Goal: Book appointment/travel/reservation

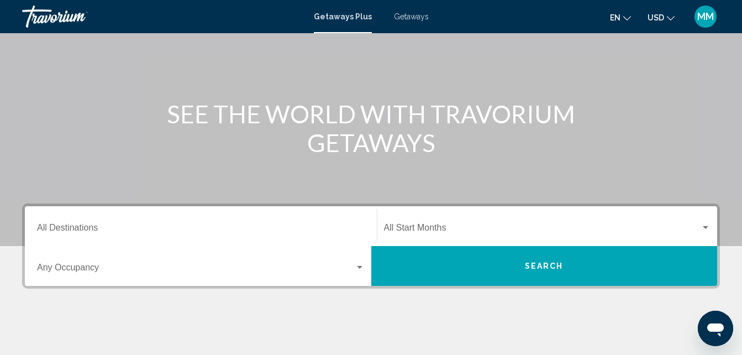
scroll to position [88, 0]
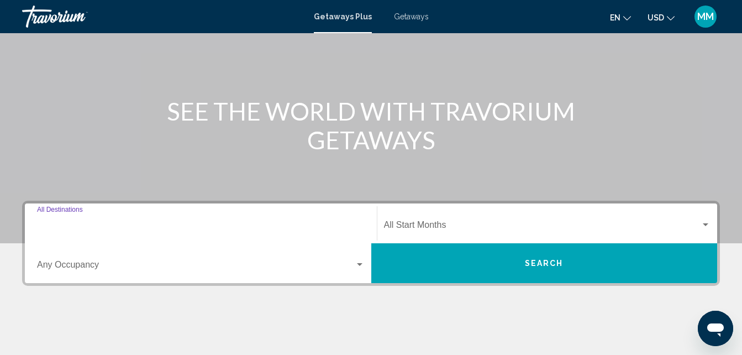
click at [59, 223] on input "Destination All Destinations" at bounding box center [201, 227] width 328 height 10
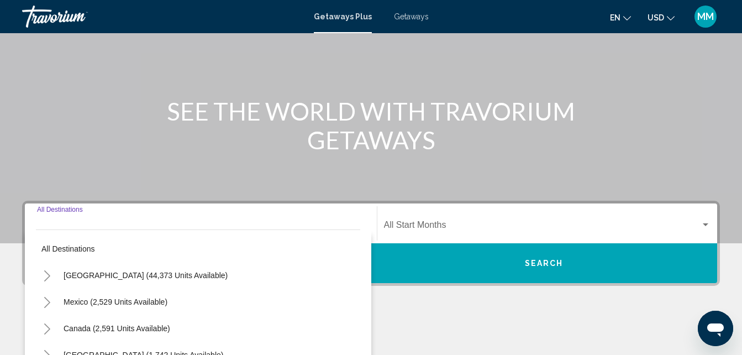
scroll to position [253, 0]
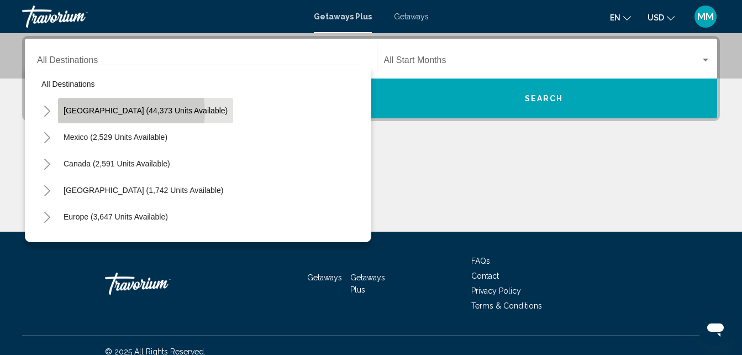
click at [131, 112] on span "[GEOGRAPHIC_DATA] (44,373 units available)" at bounding box center [146, 110] width 164 height 9
type input "**********"
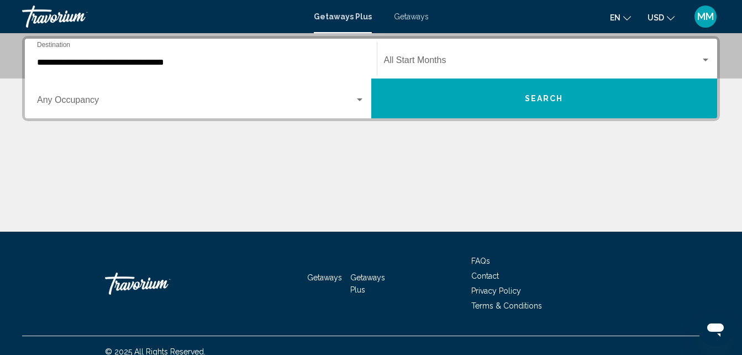
click at [425, 56] on div "Start Month All Start Months" at bounding box center [547, 58] width 327 height 35
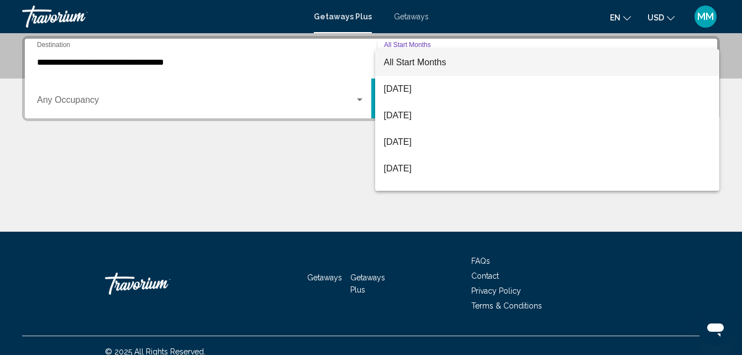
scroll to position [22, 0]
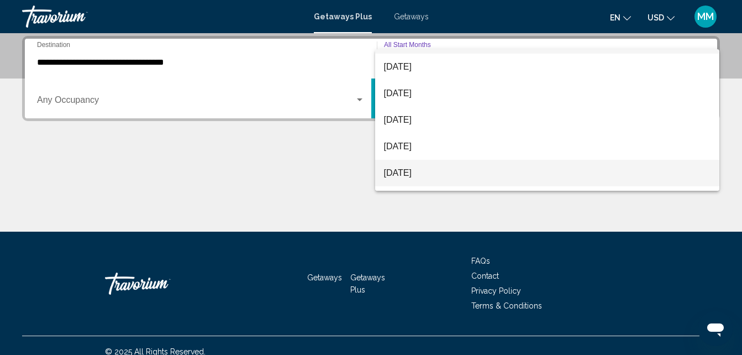
click at [426, 173] on span "[DATE]" at bounding box center [547, 173] width 327 height 27
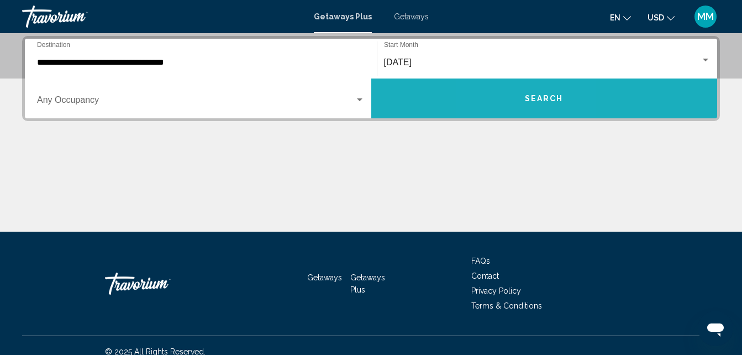
click at [516, 102] on button "Search" at bounding box center [544, 98] width 346 height 40
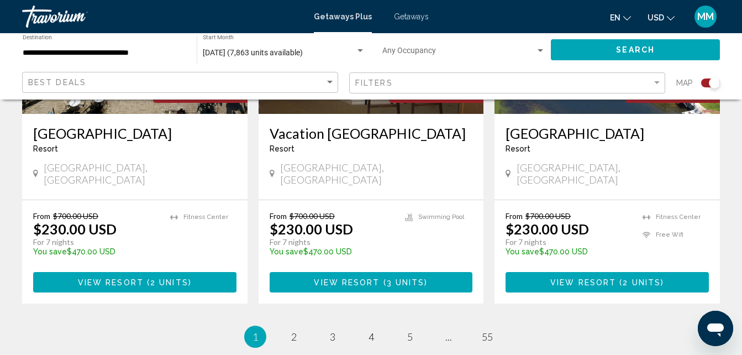
scroll to position [1775, 0]
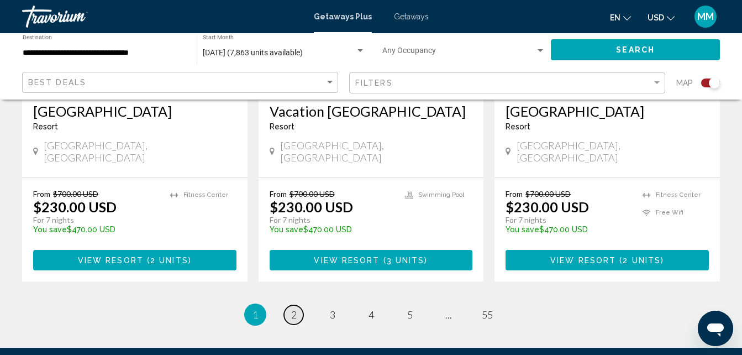
click at [293, 308] on span "2" at bounding box center [294, 314] width 6 height 12
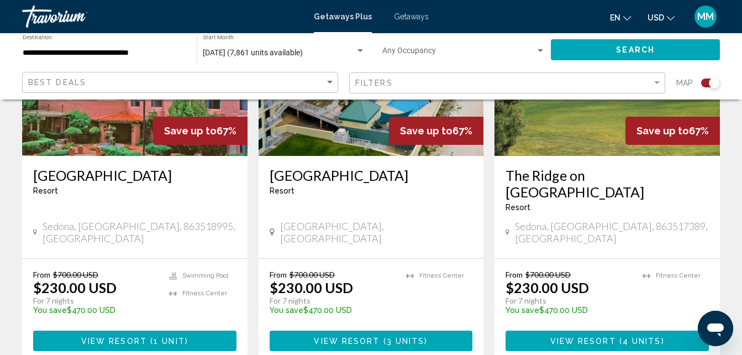
scroll to position [1745, 0]
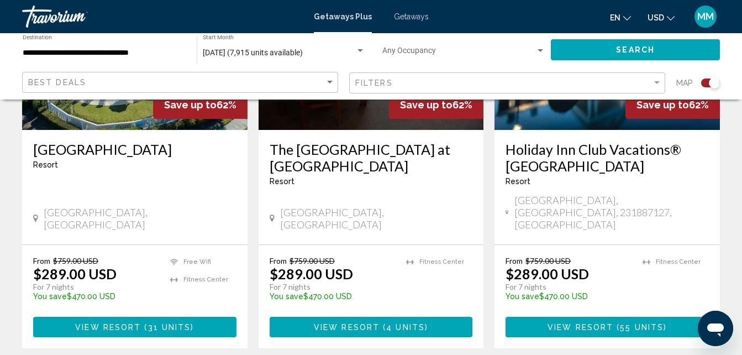
scroll to position [1767, 0]
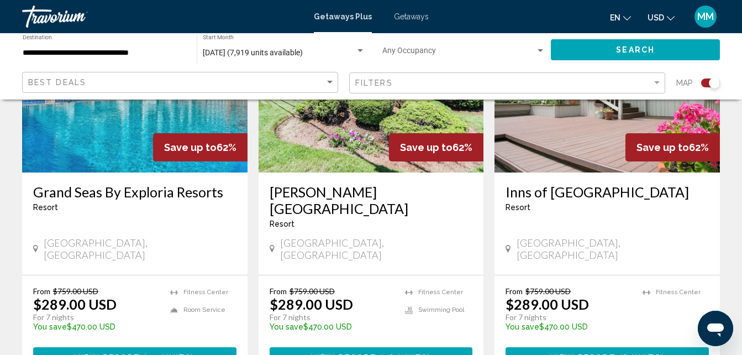
scroll to position [1745, 0]
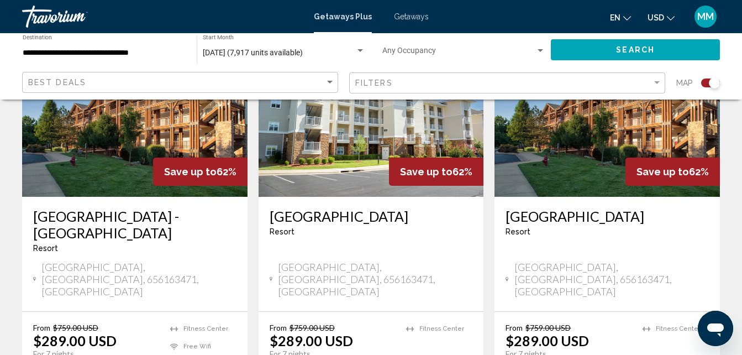
scroll to position [1745, 0]
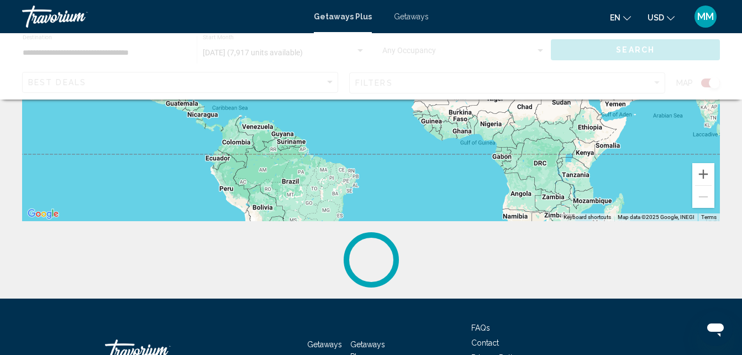
scroll to position [243, 0]
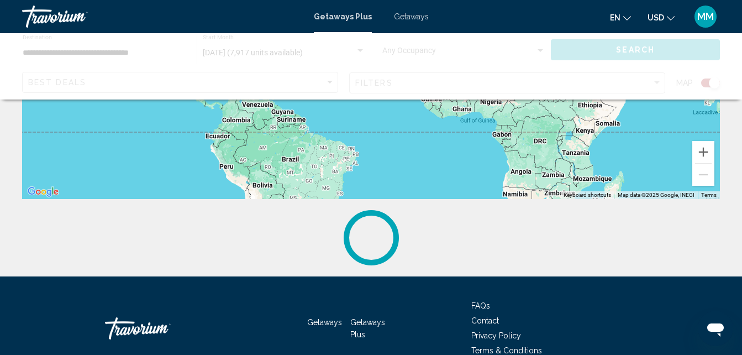
click at [409, 17] on span "Getaways" at bounding box center [411, 16] width 35 height 9
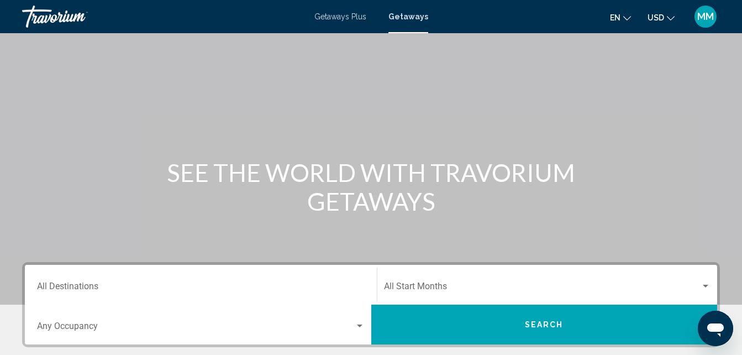
scroll to position [73, 0]
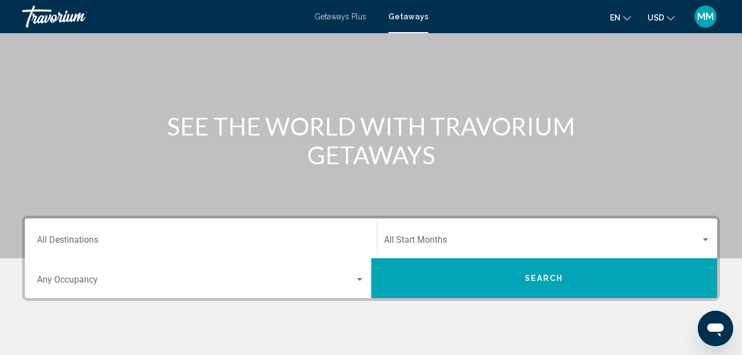
click at [76, 236] on div "Destination All Destinations" at bounding box center [201, 238] width 328 height 35
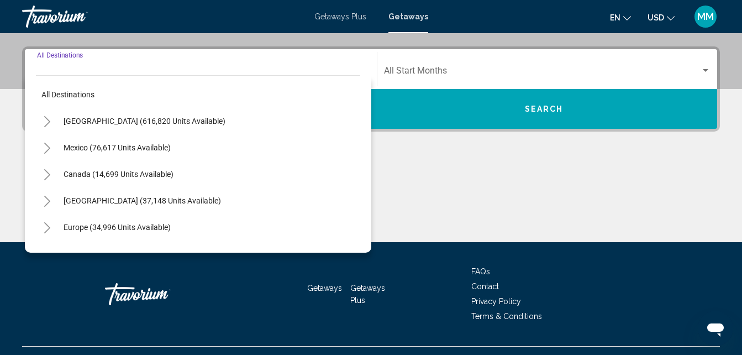
scroll to position [253, 0]
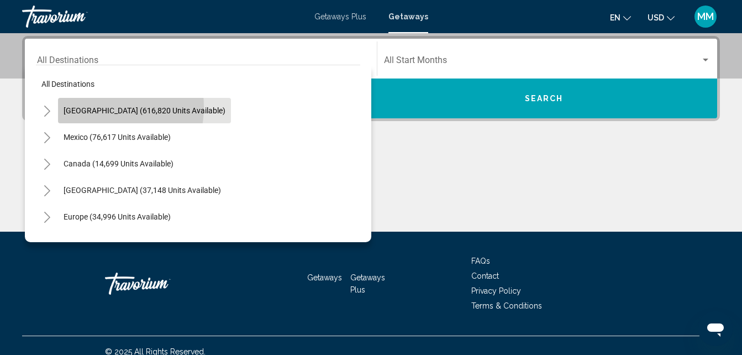
click at [90, 107] on span "[GEOGRAPHIC_DATA] (616,820 units available)" at bounding box center [145, 110] width 162 height 9
type input "**********"
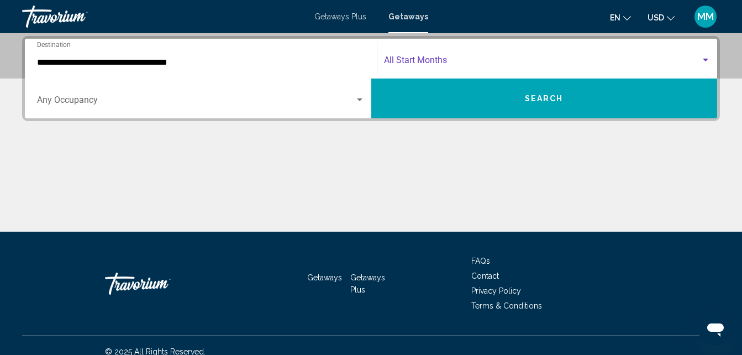
click at [487, 60] on span "Search widget" at bounding box center [542, 62] width 317 height 10
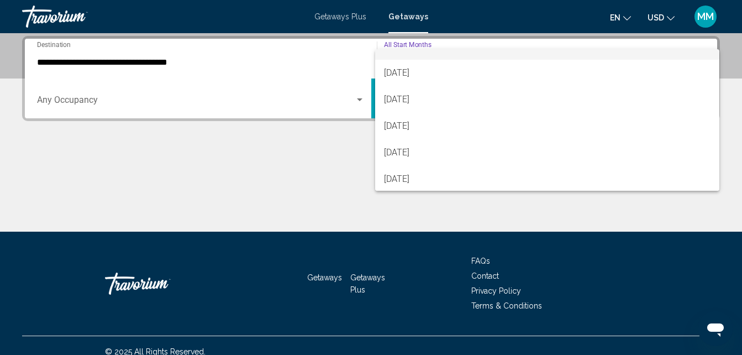
scroll to position [22, 0]
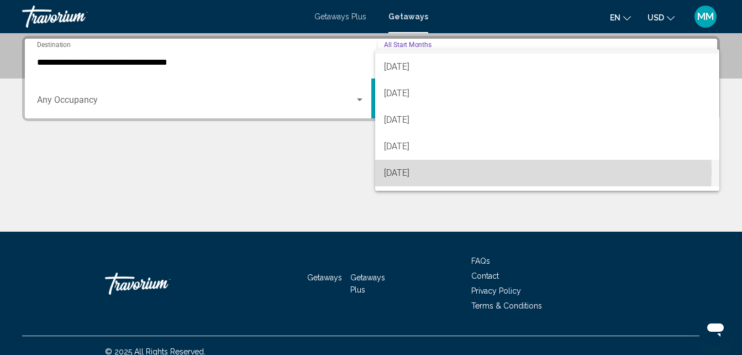
click at [432, 171] on span "[DATE]" at bounding box center [547, 173] width 327 height 27
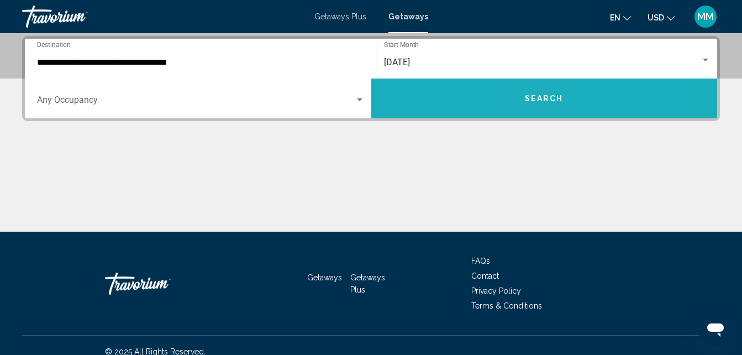
click at [522, 98] on button "Search" at bounding box center [544, 98] width 346 height 40
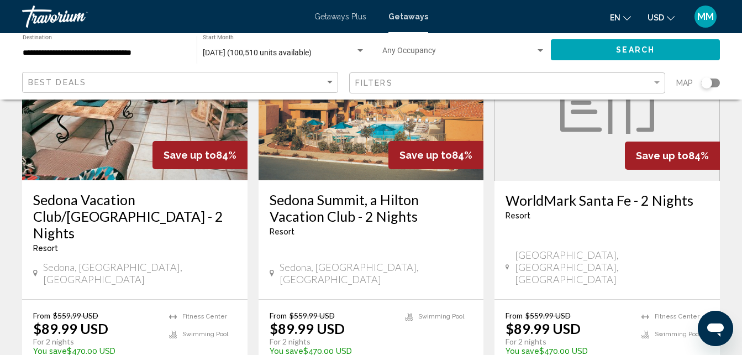
scroll to position [1436, 0]
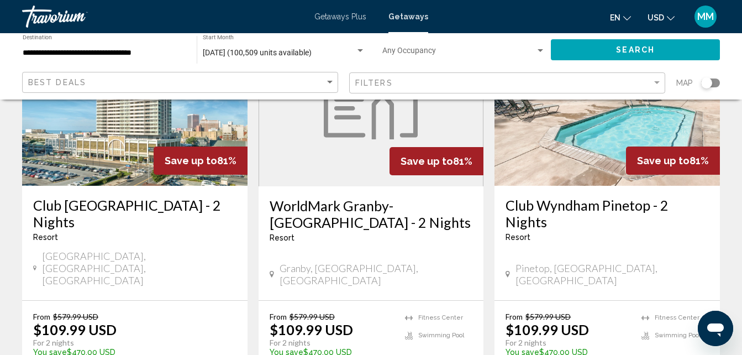
scroll to position [1414, 0]
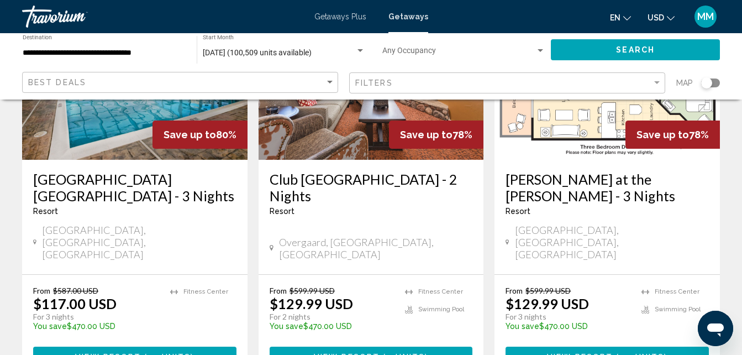
scroll to position [1436, 0]
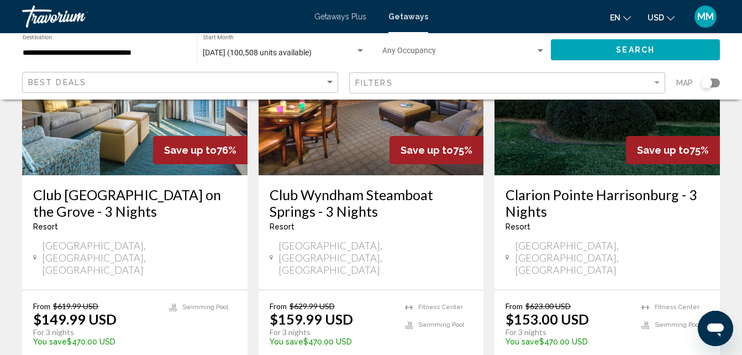
scroll to position [1436, 0]
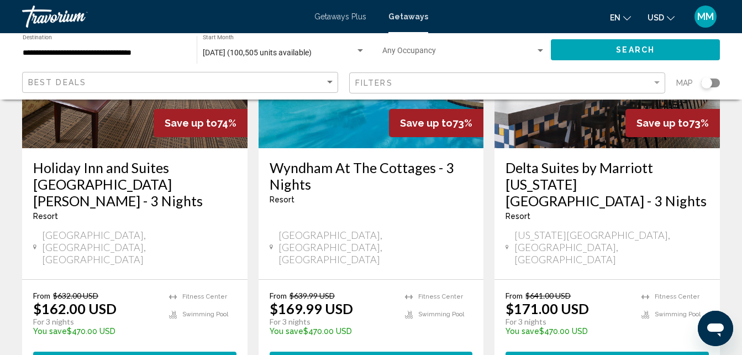
scroll to position [1436, 0]
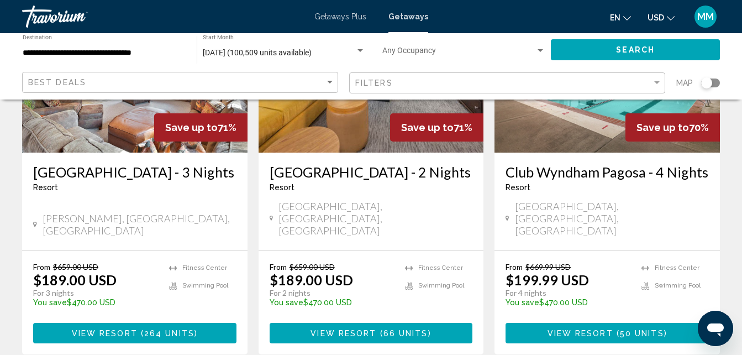
scroll to position [1414, 0]
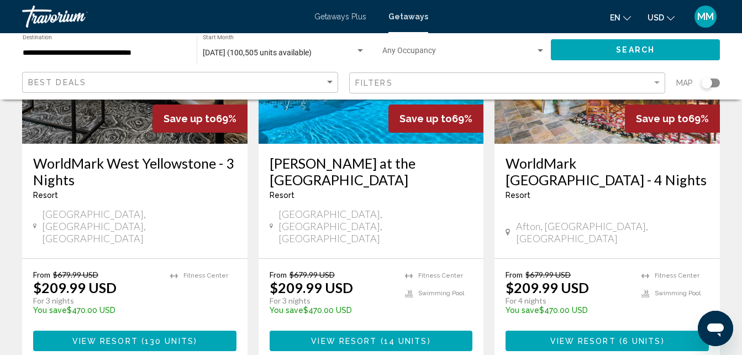
scroll to position [1436, 0]
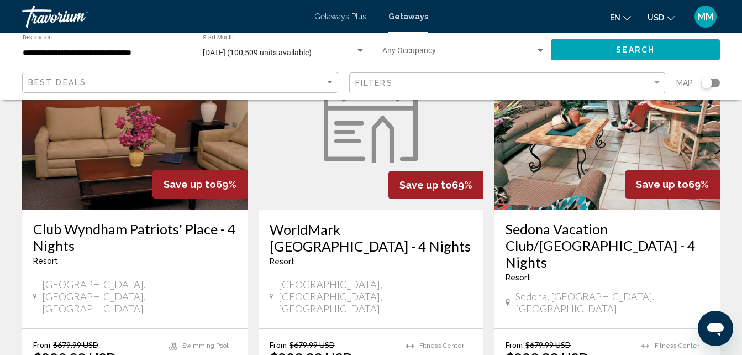
scroll to position [1392, 0]
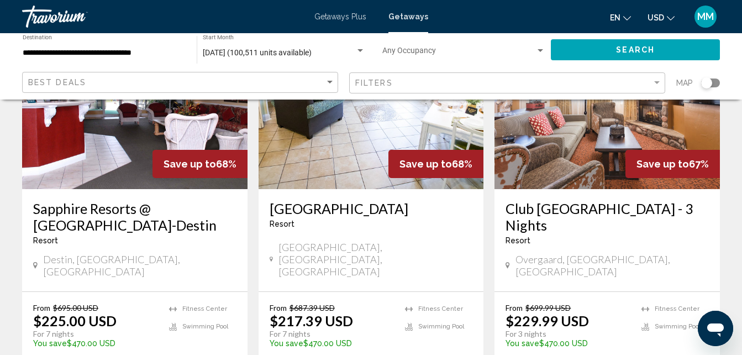
scroll to position [1392, 0]
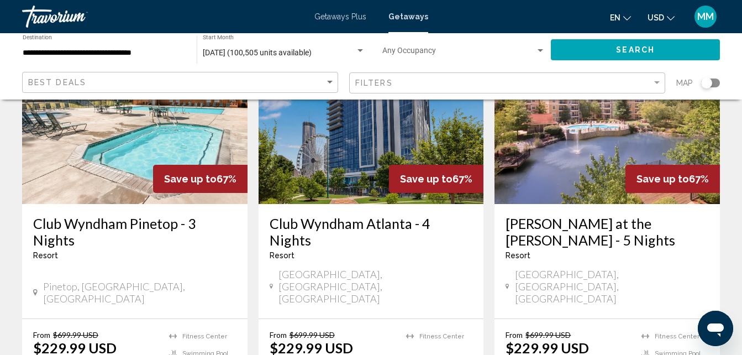
scroll to position [530, 0]
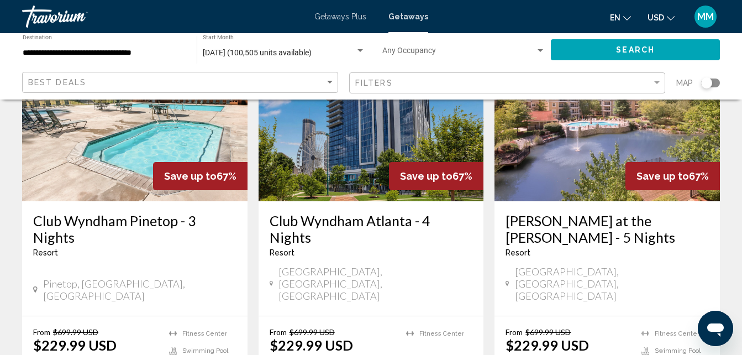
click at [355, 139] on img "Main content" at bounding box center [370, 112] width 225 height 177
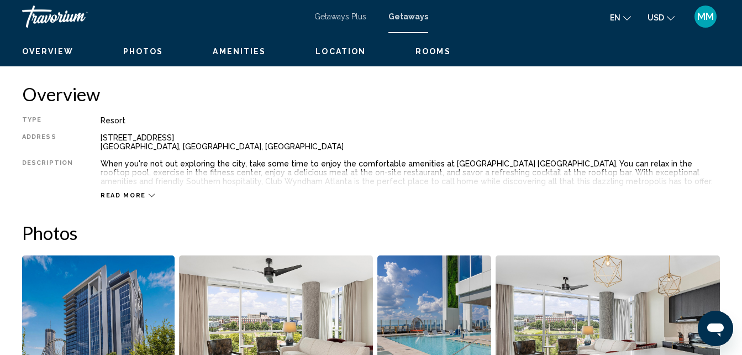
scroll to position [118, 0]
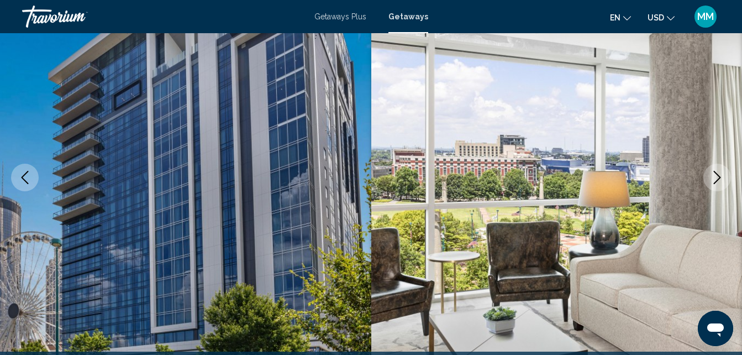
click at [717, 178] on icon "Next image" at bounding box center [716, 177] width 13 height 13
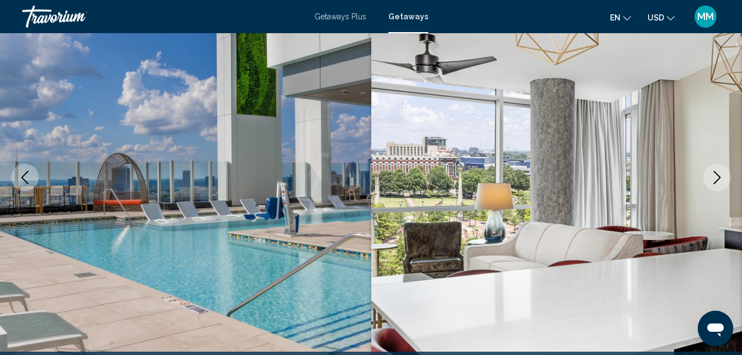
click at [717, 178] on icon "Next image" at bounding box center [716, 177] width 13 height 13
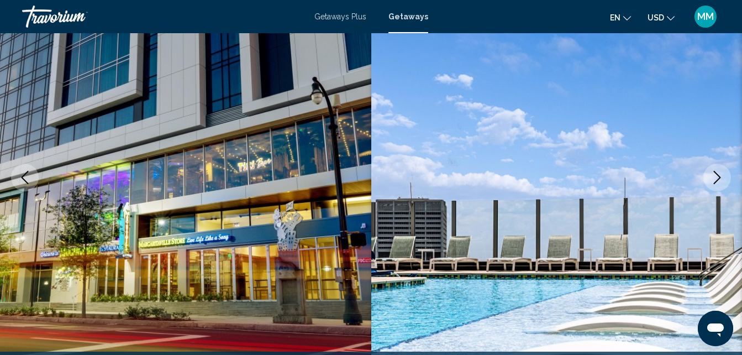
click at [717, 178] on icon "Next image" at bounding box center [716, 177] width 13 height 13
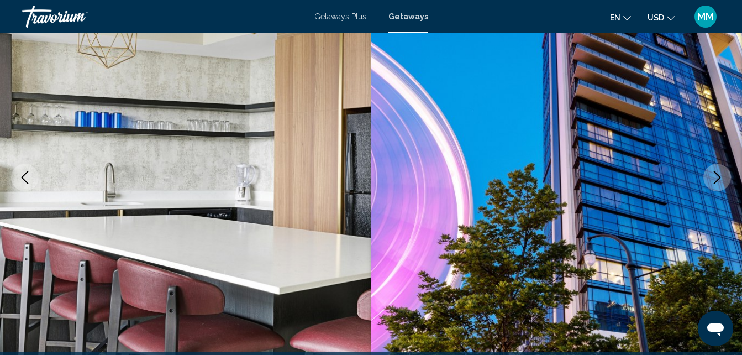
click at [717, 178] on icon "Next image" at bounding box center [716, 177] width 13 height 13
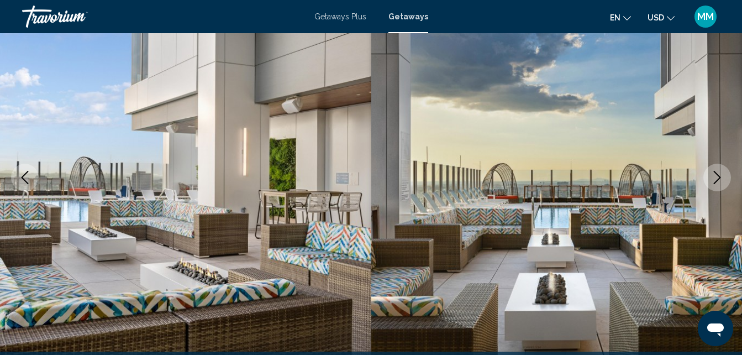
click at [717, 178] on icon "Next image" at bounding box center [716, 177] width 13 height 13
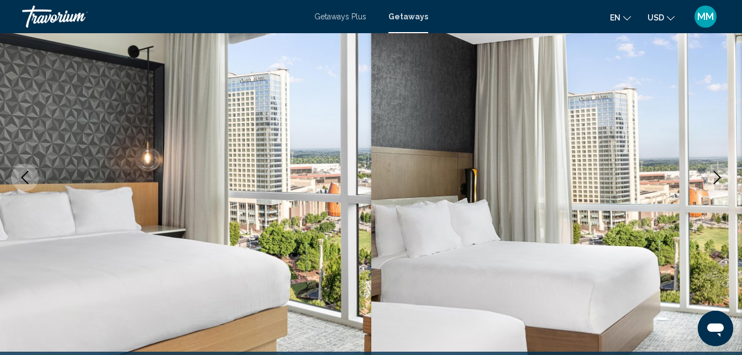
click at [717, 178] on icon "Next image" at bounding box center [716, 177] width 13 height 13
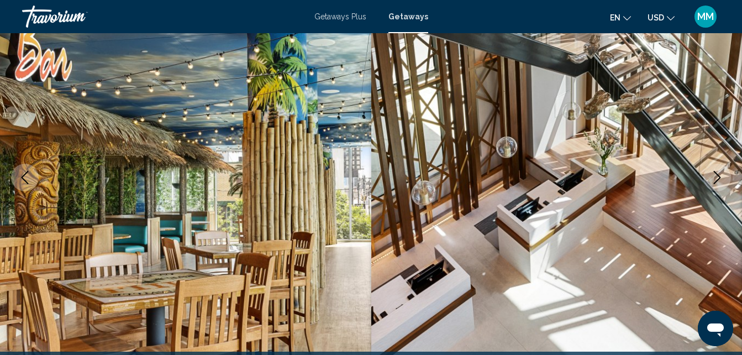
click at [717, 178] on icon "Next image" at bounding box center [716, 177] width 13 height 13
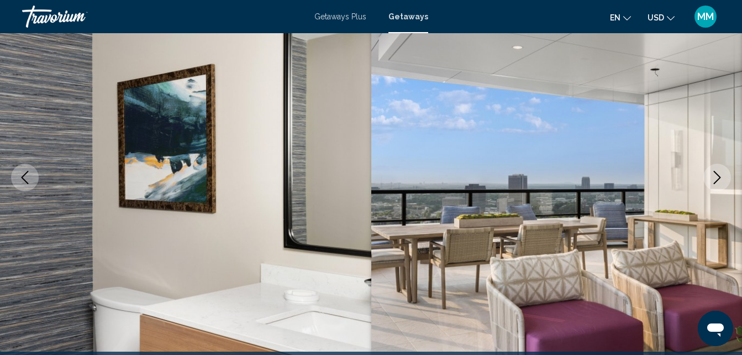
click at [717, 178] on icon "Next image" at bounding box center [716, 177] width 13 height 13
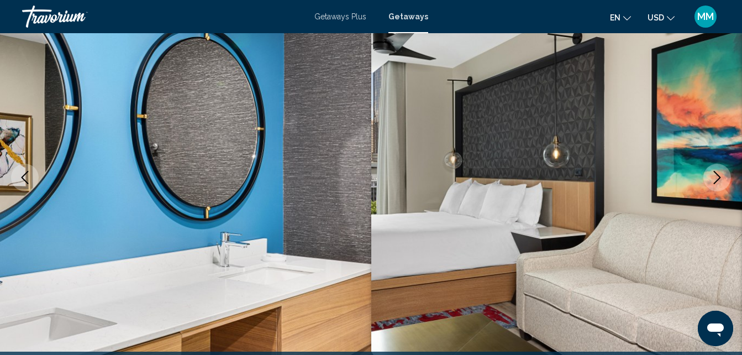
click at [717, 178] on icon "Next image" at bounding box center [716, 177] width 13 height 13
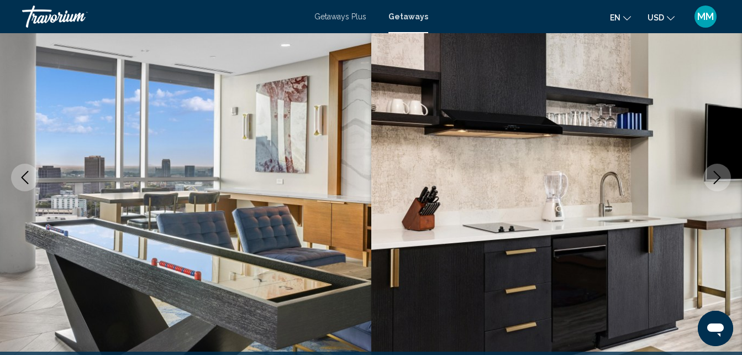
click at [717, 178] on icon "Next image" at bounding box center [716, 177] width 13 height 13
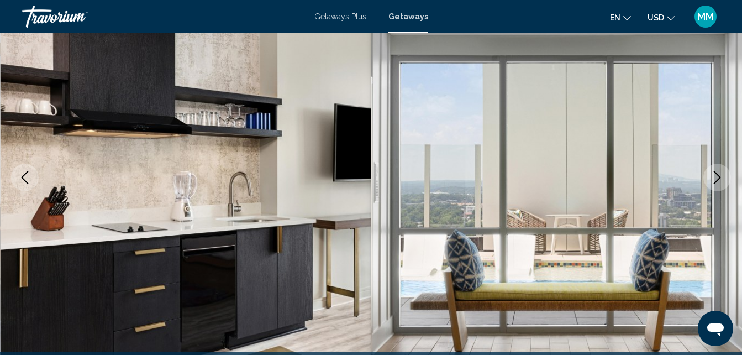
click at [717, 178] on icon "Next image" at bounding box center [716, 177] width 13 height 13
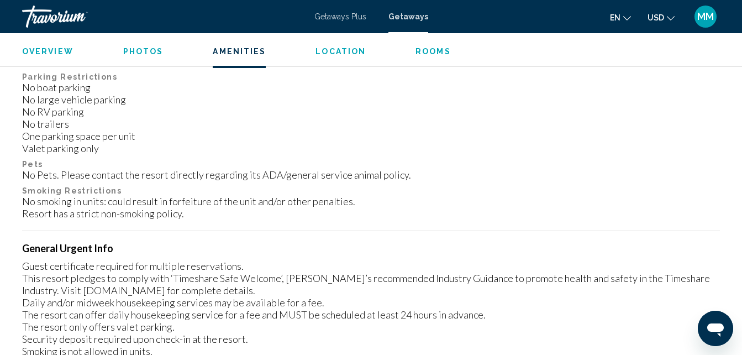
scroll to position [1378, 0]
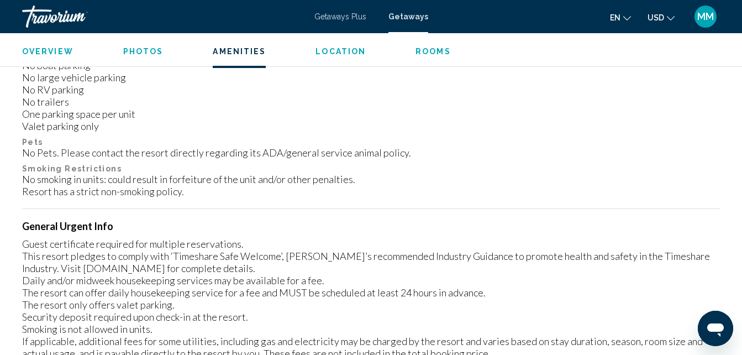
click at [424, 50] on span "Rooms" at bounding box center [432, 51] width 35 height 9
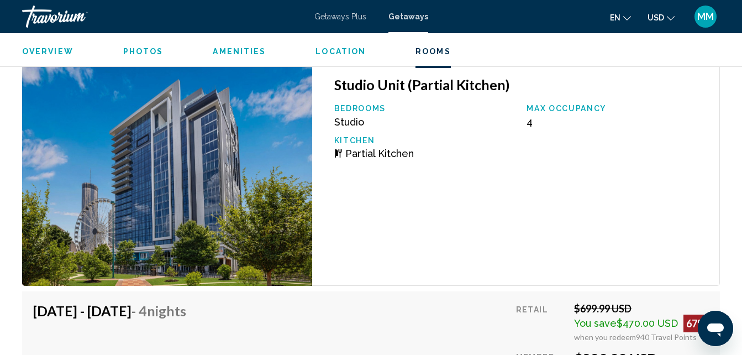
scroll to position [2766, 0]
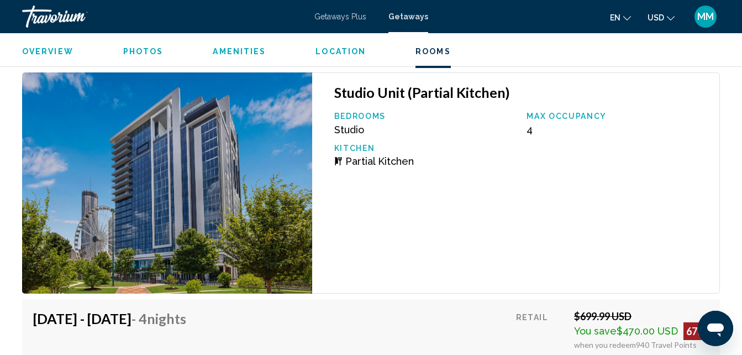
click at [43, 51] on span "Overview" at bounding box center [47, 51] width 51 height 9
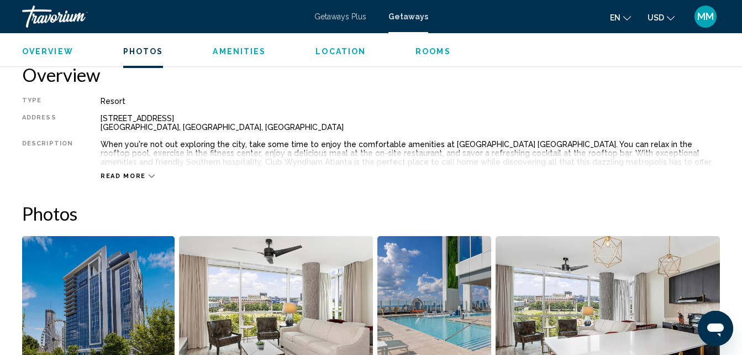
scroll to position [547, 0]
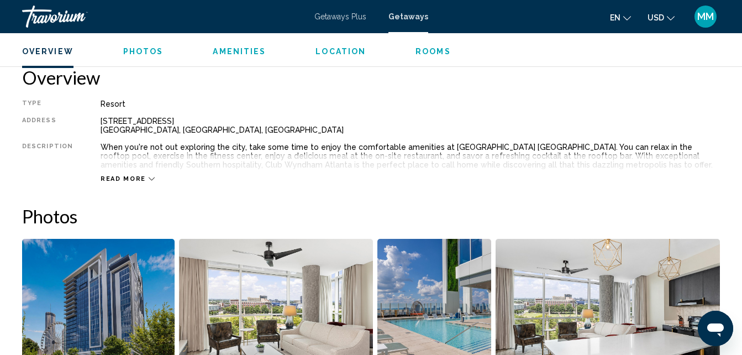
click at [117, 178] on span "Read more" at bounding box center [123, 178] width 45 height 7
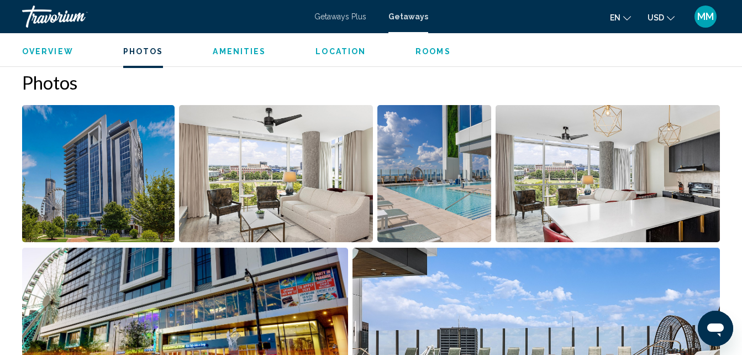
scroll to position [680, 0]
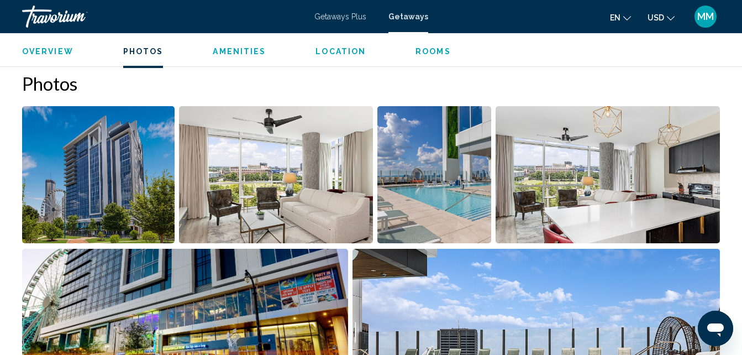
click at [107, 171] on img "Open full-screen image slider" at bounding box center [98, 174] width 152 height 137
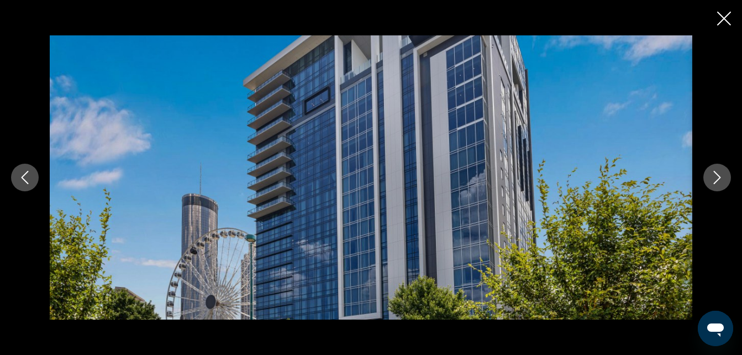
click at [722, 175] on icon "Next image" at bounding box center [716, 177] width 13 height 13
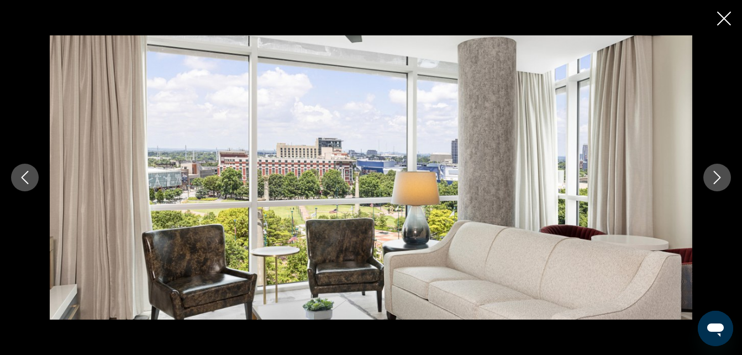
click at [722, 175] on icon "Next image" at bounding box center [716, 177] width 13 height 13
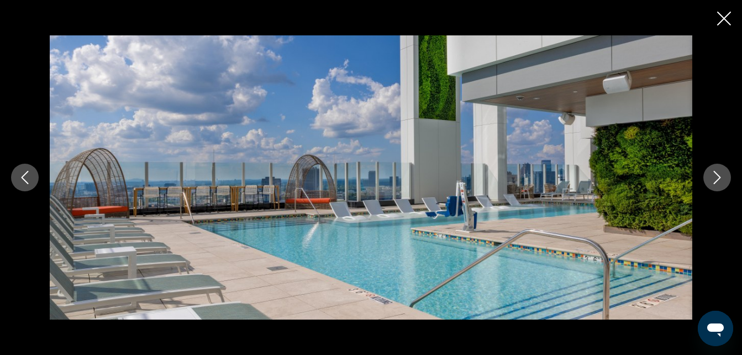
click at [722, 175] on icon "Next image" at bounding box center [716, 177] width 13 height 13
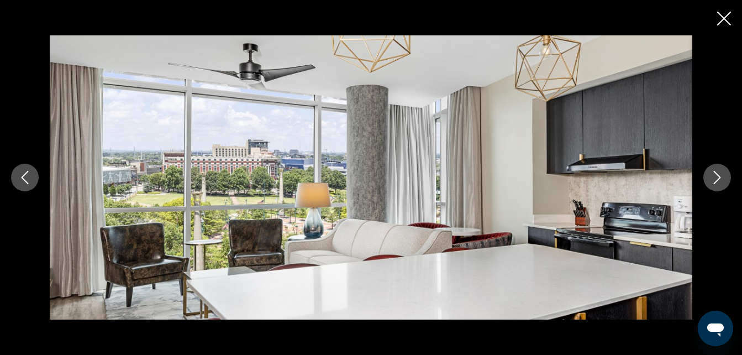
click at [722, 175] on icon "Next image" at bounding box center [716, 177] width 13 height 13
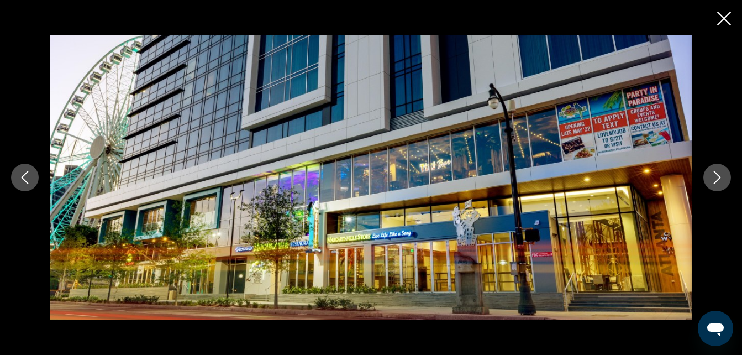
click at [722, 175] on icon "Next image" at bounding box center [716, 177] width 13 height 13
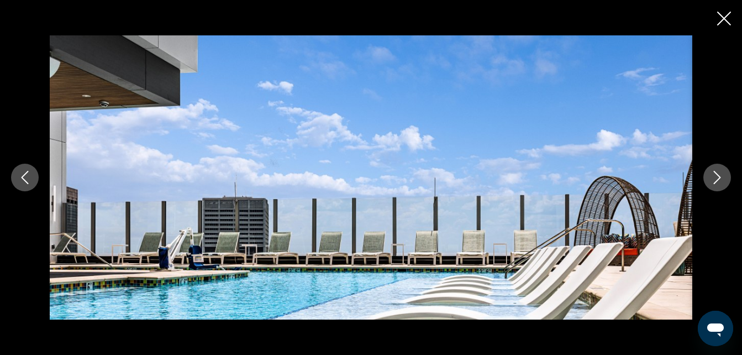
click at [722, 175] on icon "Next image" at bounding box center [716, 177] width 13 height 13
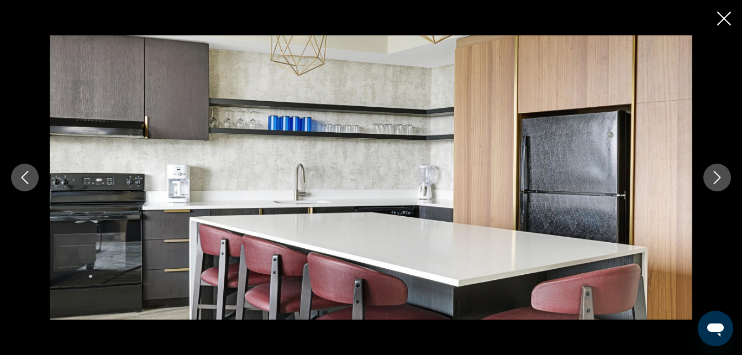
click at [722, 175] on icon "Next image" at bounding box center [716, 177] width 13 height 13
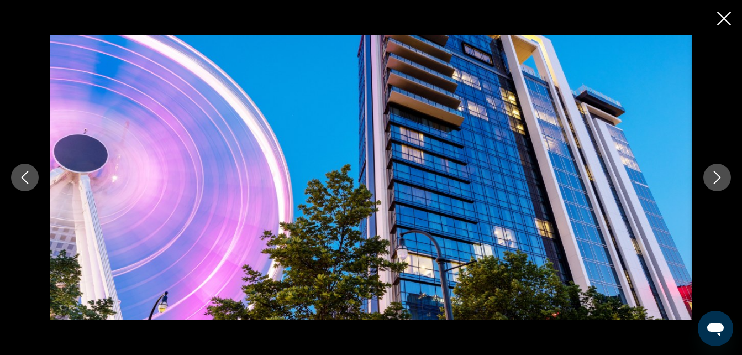
click at [722, 175] on icon "Next image" at bounding box center [716, 177] width 13 height 13
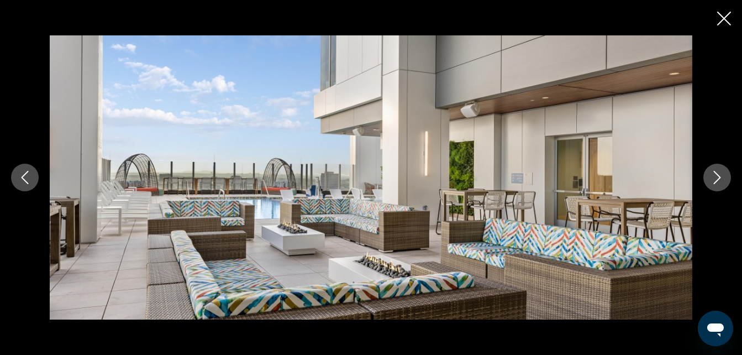
click at [722, 175] on icon "Next image" at bounding box center [716, 177] width 13 height 13
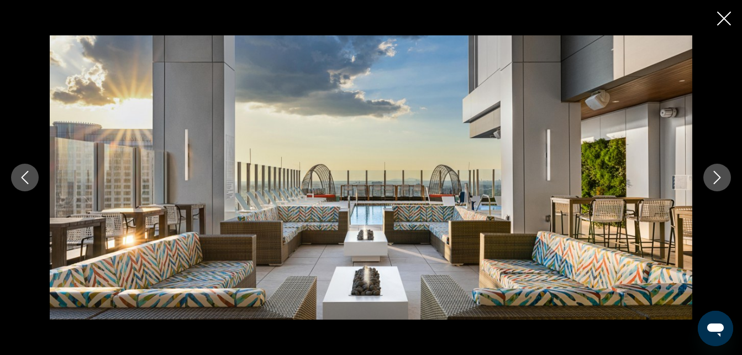
click at [722, 175] on icon "Next image" at bounding box center [716, 177] width 13 height 13
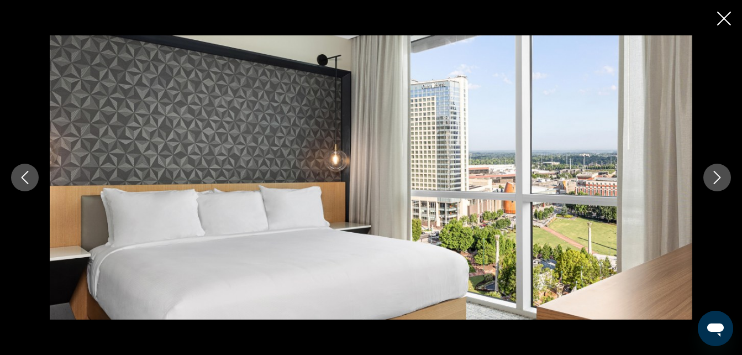
click at [722, 175] on icon "Next image" at bounding box center [716, 177] width 13 height 13
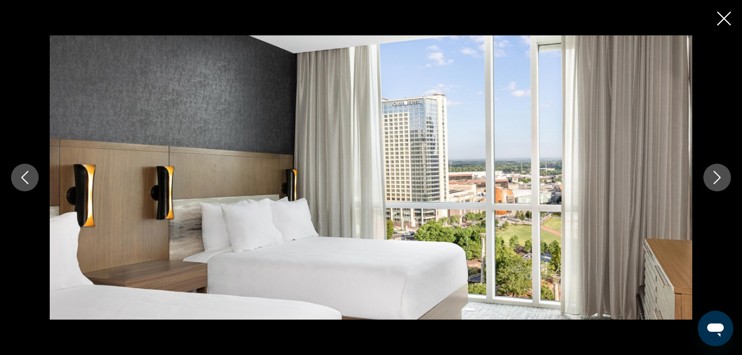
click at [722, 175] on icon "Next image" at bounding box center [716, 177] width 13 height 13
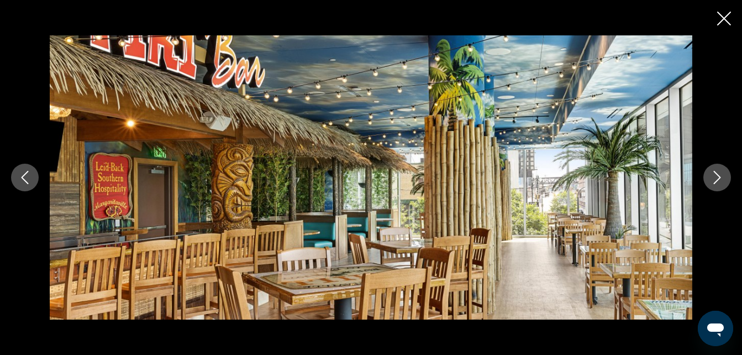
click at [722, 175] on icon "Next image" at bounding box center [716, 177] width 13 height 13
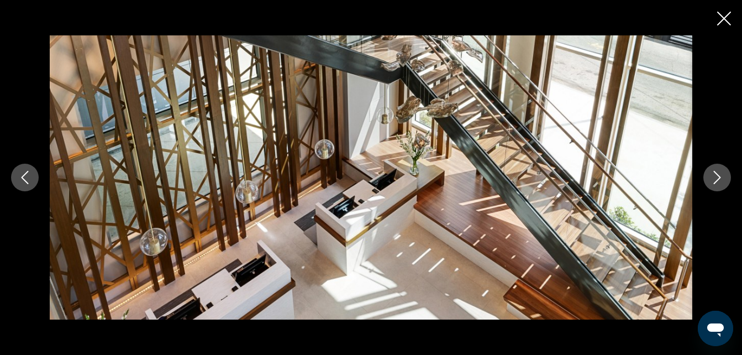
click at [715, 176] on icon "Next image" at bounding box center [716, 177] width 13 height 13
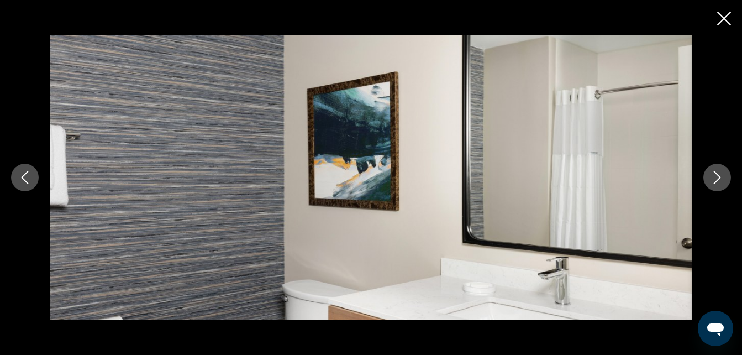
click at [715, 176] on icon "Next image" at bounding box center [716, 177] width 13 height 13
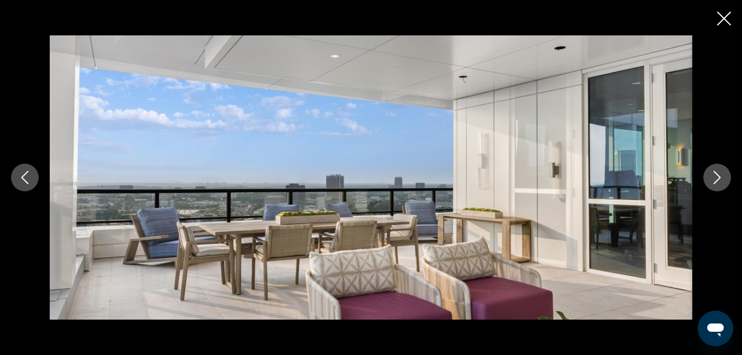
click at [715, 176] on icon "Next image" at bounding box center [716, 177] width 13 height 13
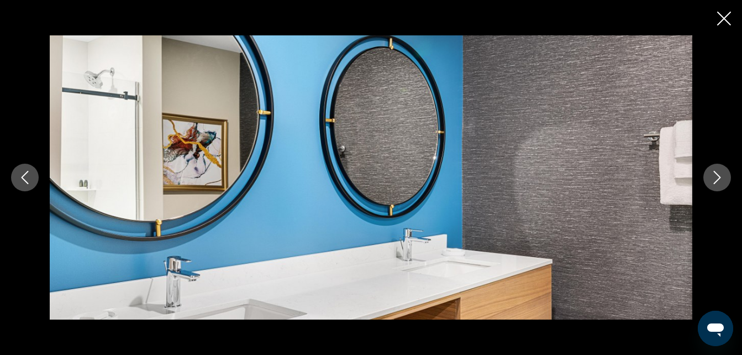
click at [715, 176] on icon "Next image" at bounding box center [716, 177] width 13 height 13
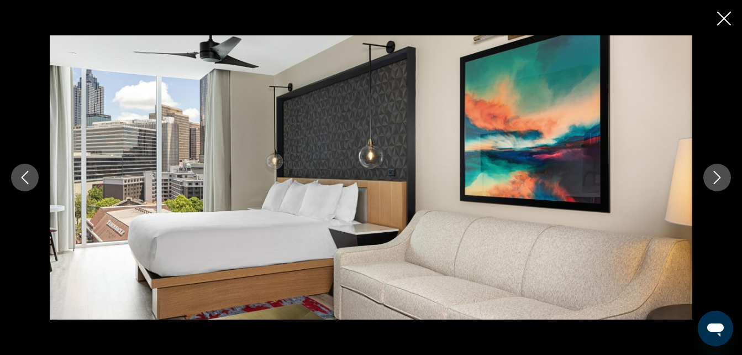
click at [715, 176] on icon "Next image" at bounding box center [716, 177] width 13 height 13
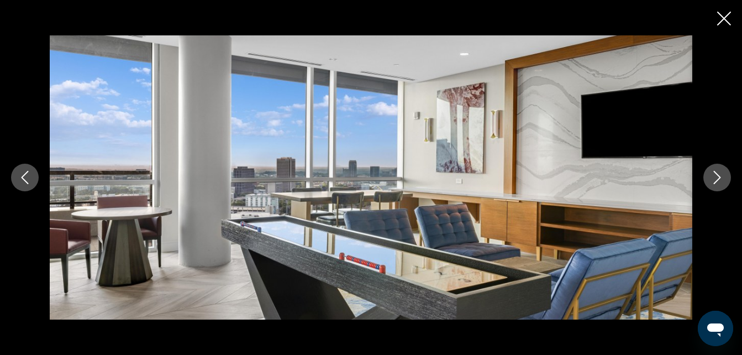
click at [715, 176] on icon "Next image" at bounding box center [716, 177] width 13 height 13
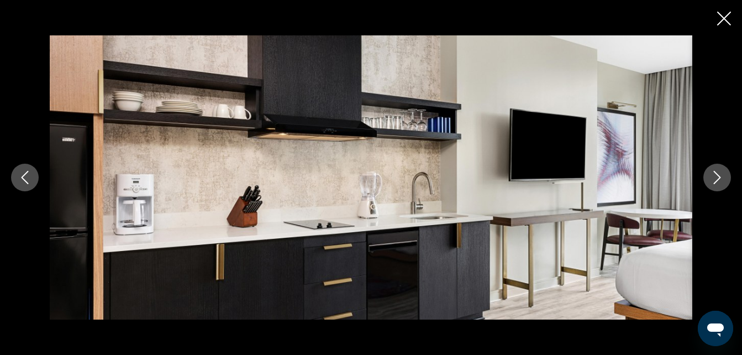
click at [715, 176] on icon "Next image" at bounding box center [716, 177] width 13 height 13
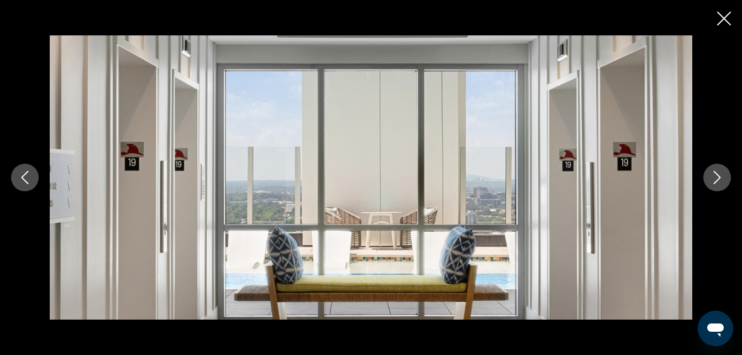
click at [716, 176] on icon "Next image" at bounding box center [716, 177] width 13 height 13
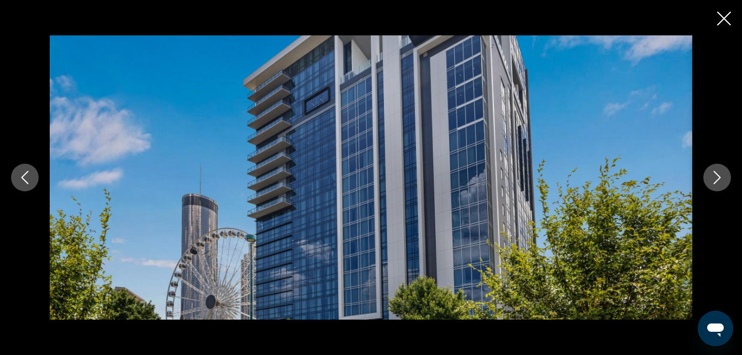
click at [726, 18] on icon "Close slideshow" at bounding box center [724, 19] width 14 height 14
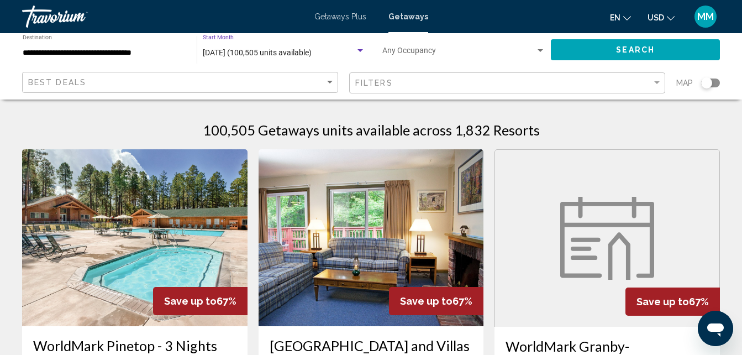
click at [221, 52] on span "[DATE] (100,505 units available)" at bounding box center [257, 52] width 109 height 9
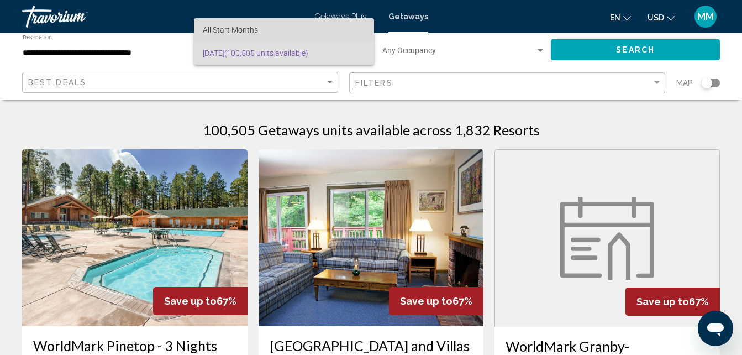
click at [229, 29] on span "All Start Months" at bounding box center [230, 29] width 55 height 9
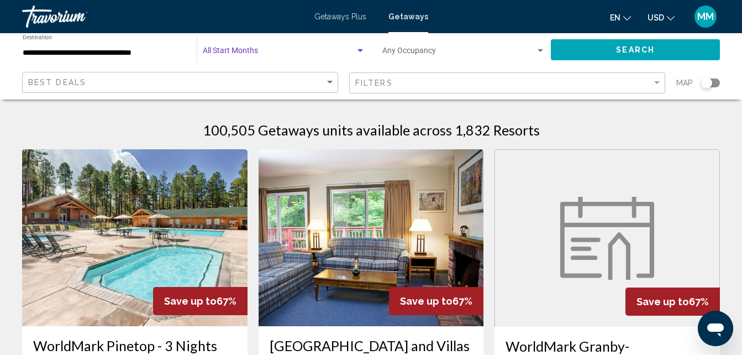
click at [231, 51] on span "Search widget" at bounding box center [279, 53] width 152 height 9
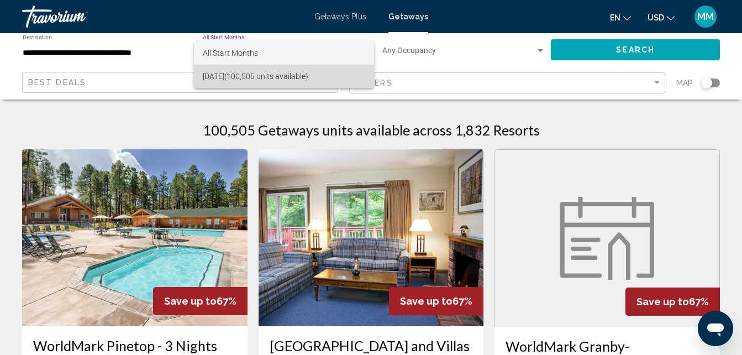
click at [238, 75] on span "[DATE] (100,505 units available)" at bounding box center [284, 76] width 162 height 23
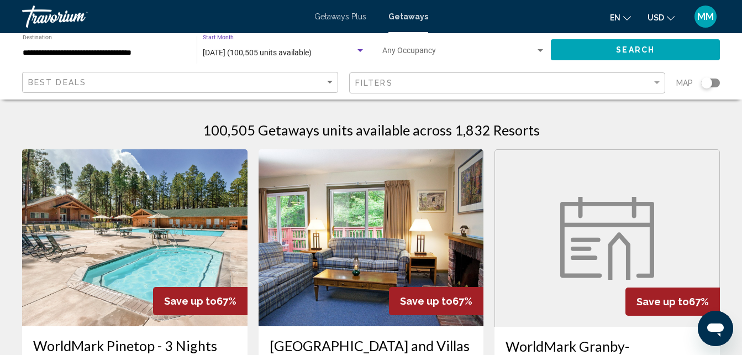
click at [359, 50] on div "Search widget" at bounding box center [360, 50] width 6 height 3
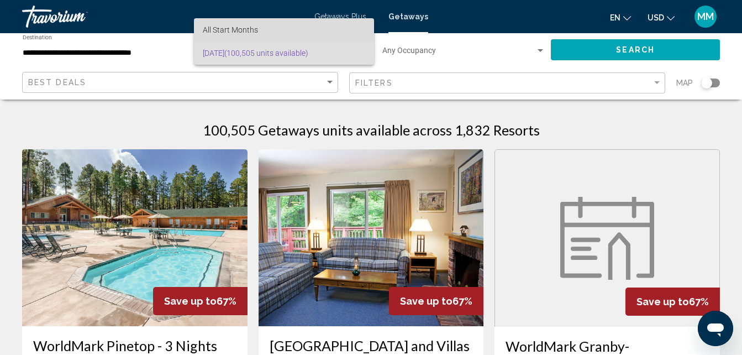
click at [264, 25] on span "All Start Months" at bounding box center [284, 29] width 162 height 23
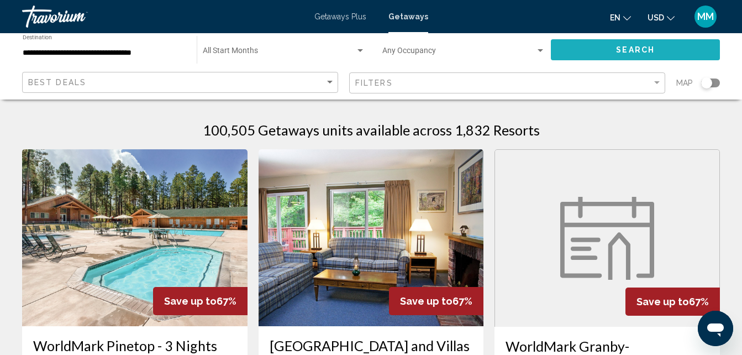
click at [600, 48] on button "Search" at bounding box center [635, 49] width 169 height 20
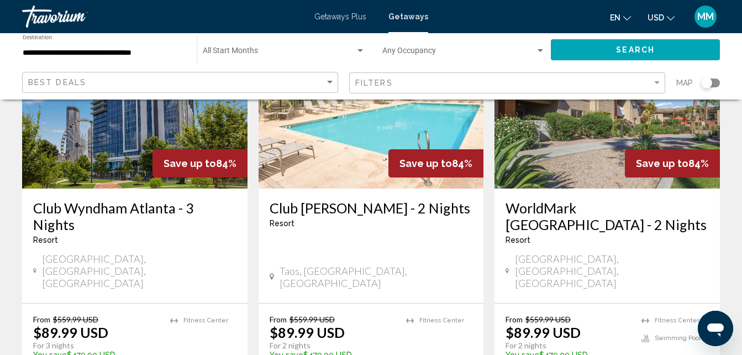
scroll to position [1392, 0]
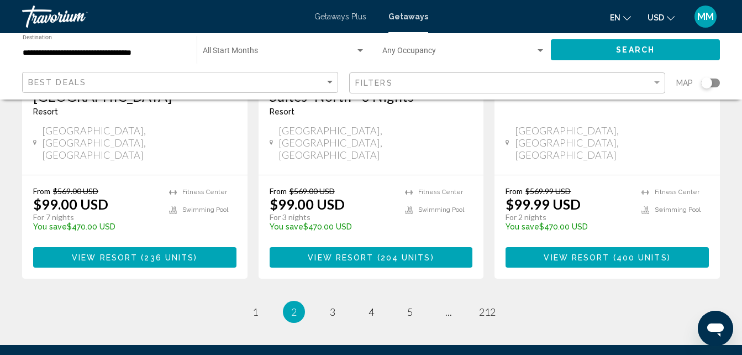
scroll to position [1545, 0]
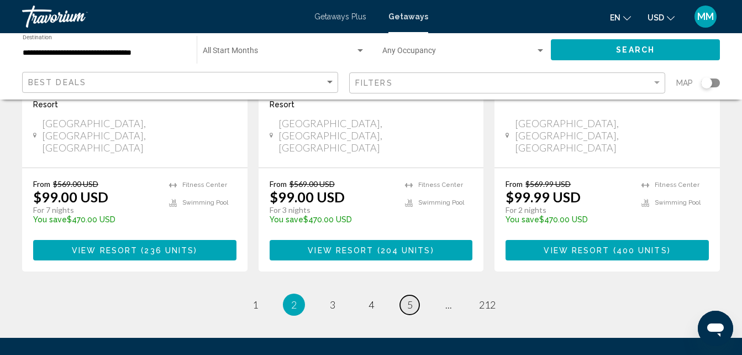
click at [409, 298] on span "5" at bounding box center [410, 304] width 6 height 12
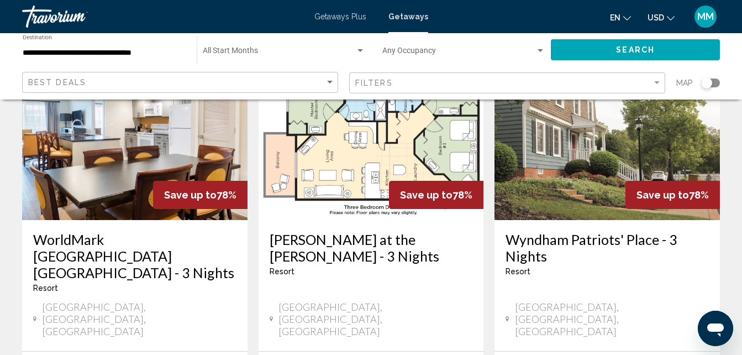
scroll to position [1392, 0]
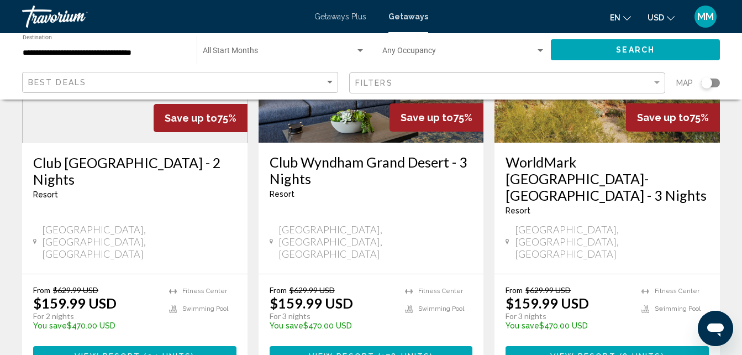
scroll to position [1436, 0]
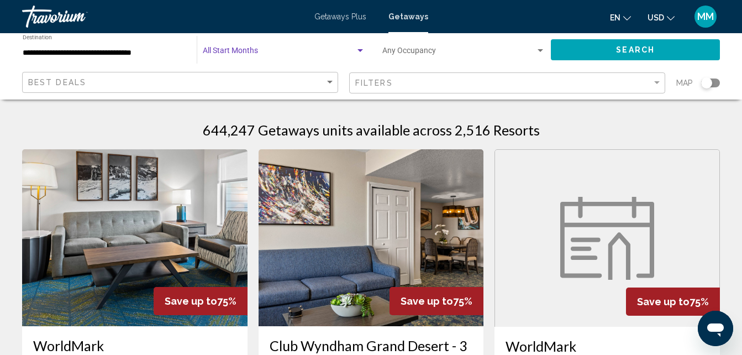
click at [242, 51] on span "Search widget" at bounding box center [279, 53] width 152 height 9
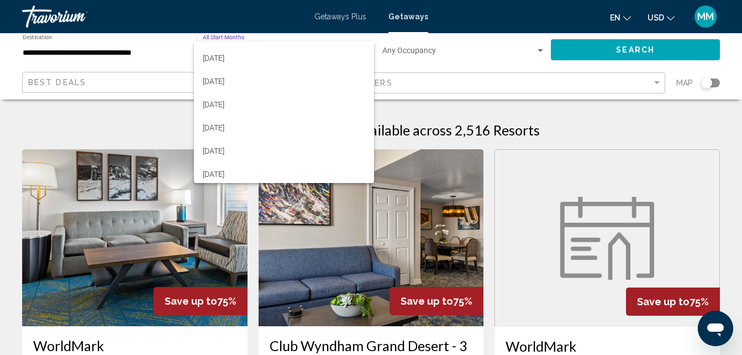
scroll to position [124, 0]
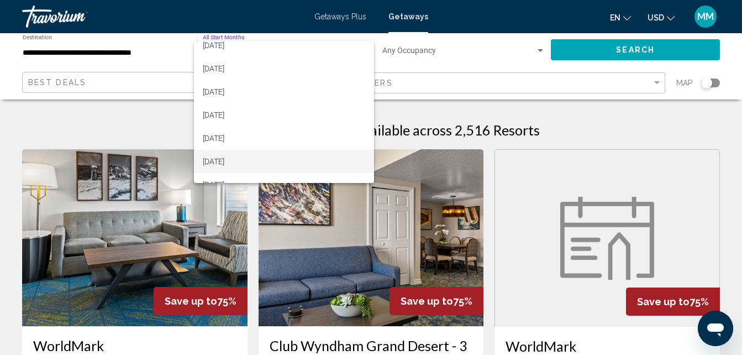
click at [216, 159] on span "[DATE]" at bounding box center [284, 161] width 162 height 23
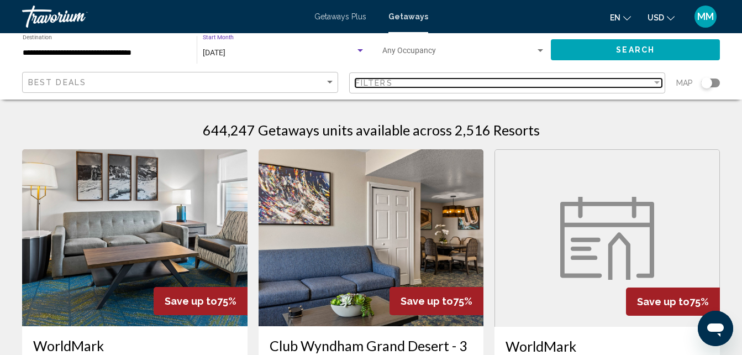
click at [658, 82] on div "Filter" at bounding box center [657, 82] width 6 height 3
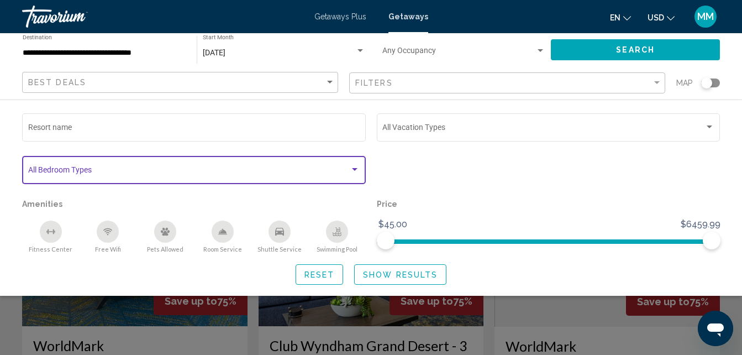
click at [353, 168] on div "Search widget" at bounding box center [355, 169] width 6 height 3
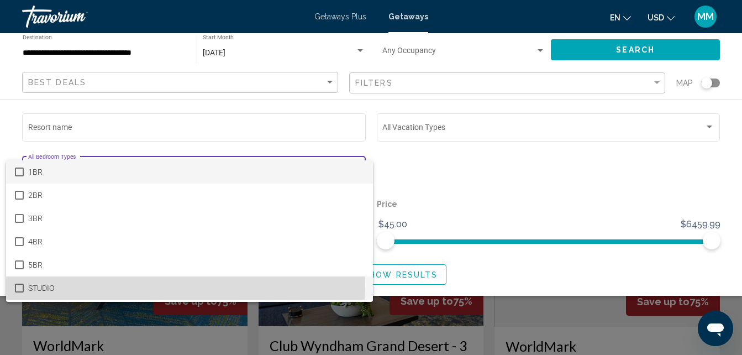
click at [17, 286] on mat-pseudo-checkbox at bounding box center [19, 287] width 9 height 9
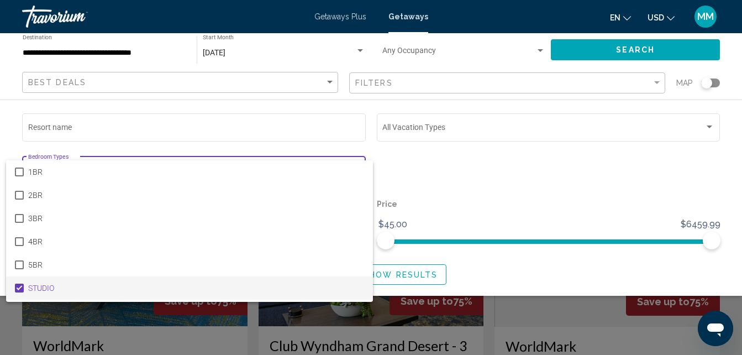
click at [487, 165] on div at bounding box center [371, 177] width 742 height 355
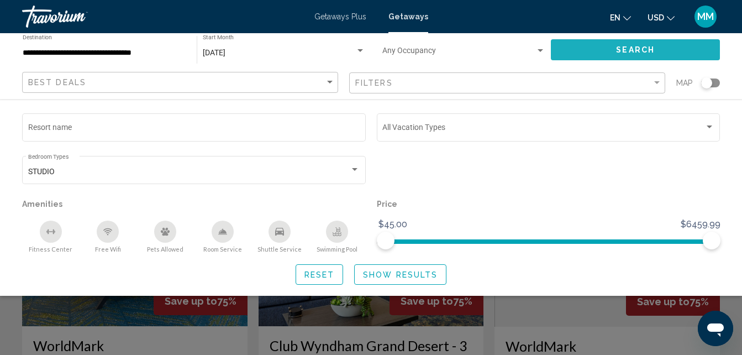
click at [623, 49] on span "Search" at bounding box center [635, 50] width 39 height 9
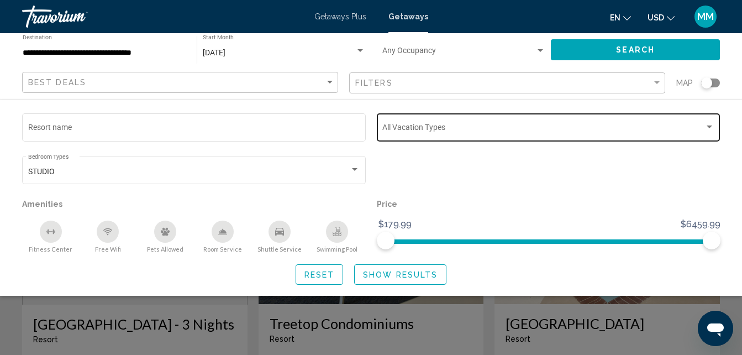
scroll to position [44, 0]
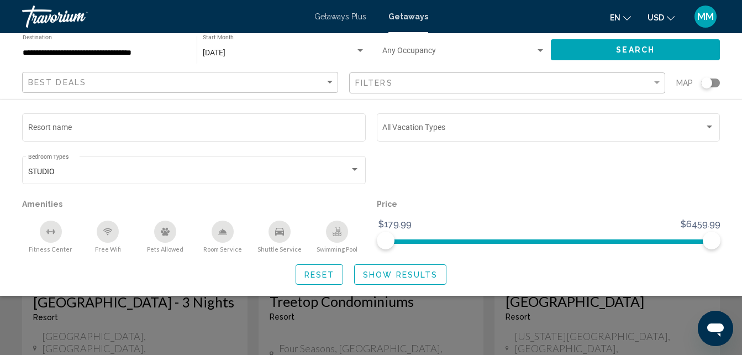
click at [568, 207] on p "Price" at bounding box center [549, 203] width 344 height 15
click at [409, 273] on span "Show Results" at bounding box center [400, 274] width 75 height 9
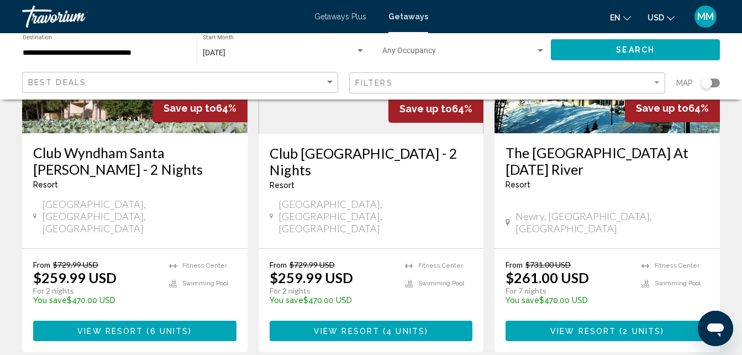
scroll to position [1414, 0]
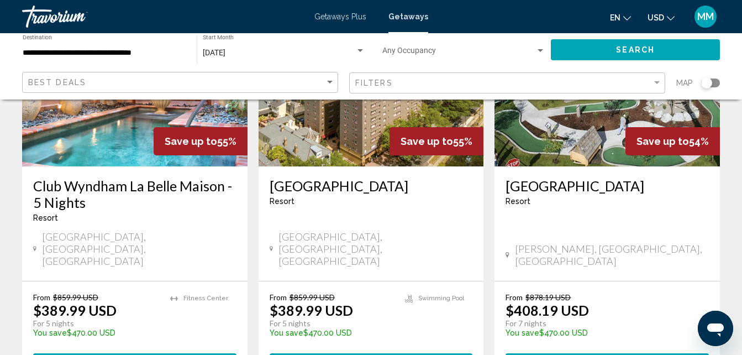
scroll to position [1414, 0]
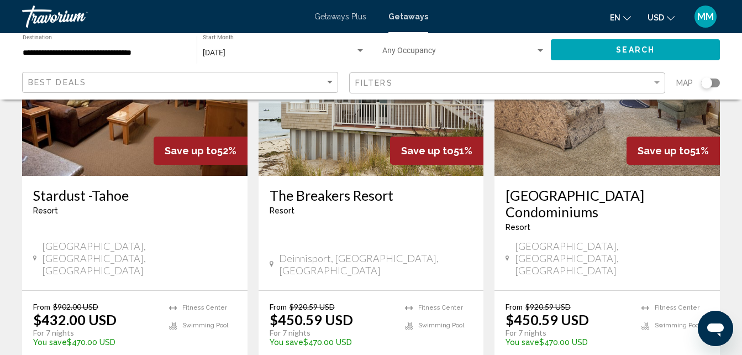
scroll to position [1436, 0]
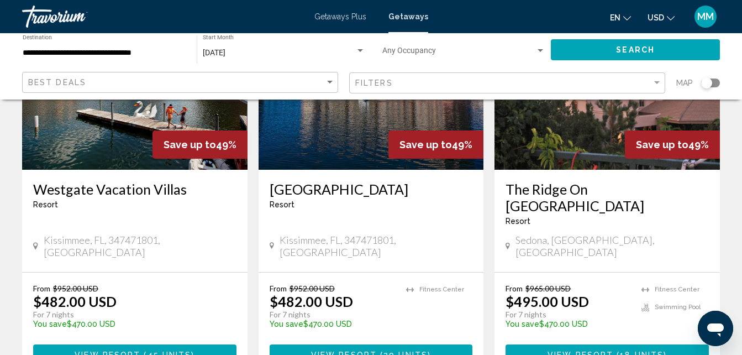
scroll to position [1370, 0]
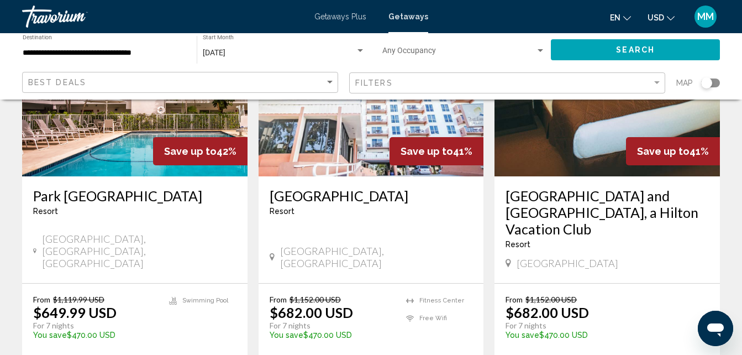
scroll to position [1436, 0]
